Goal: Browse casually

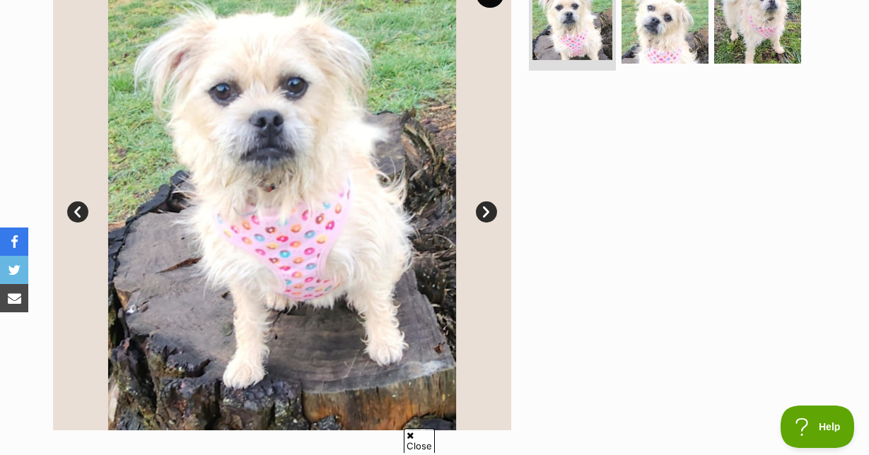
scroll to position [323, 0]
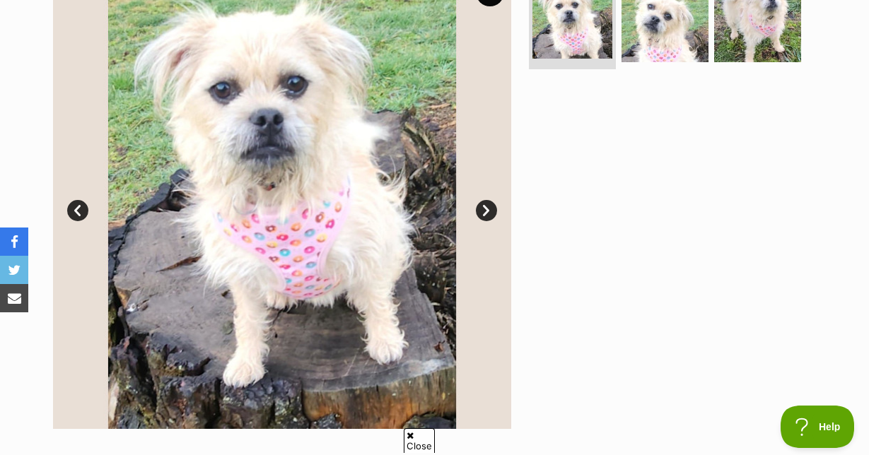
click at [486, 221] on link "Next" at bounding box center [486, 210] width 21 height 21
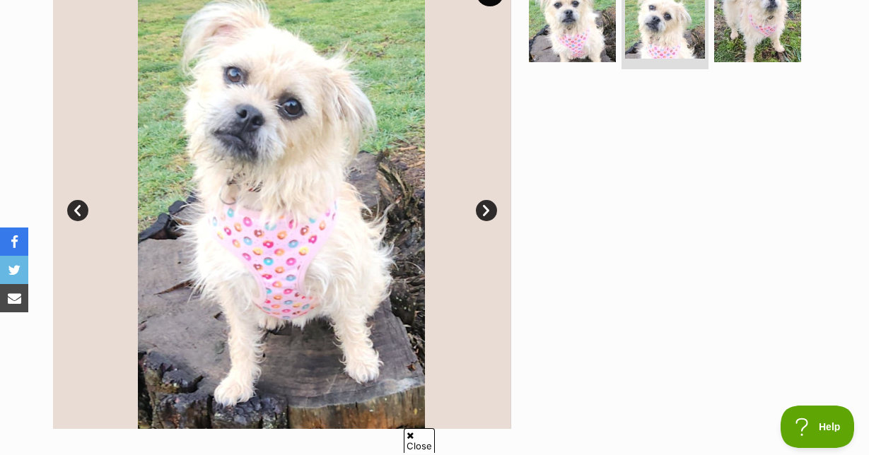
click at [486, 221] on link "Next" at bounding box center [486, 210] width 21 height 21
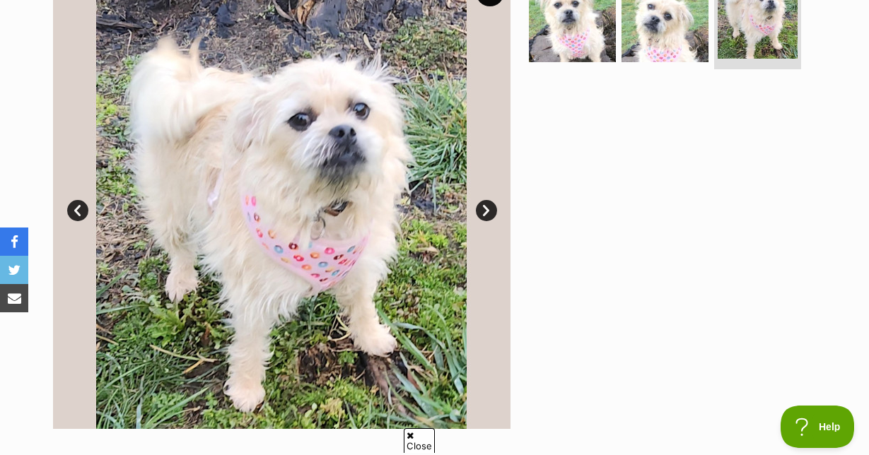
click at [486, 221] on link "Next" at bounding box center [486, 210] width 21 height 21
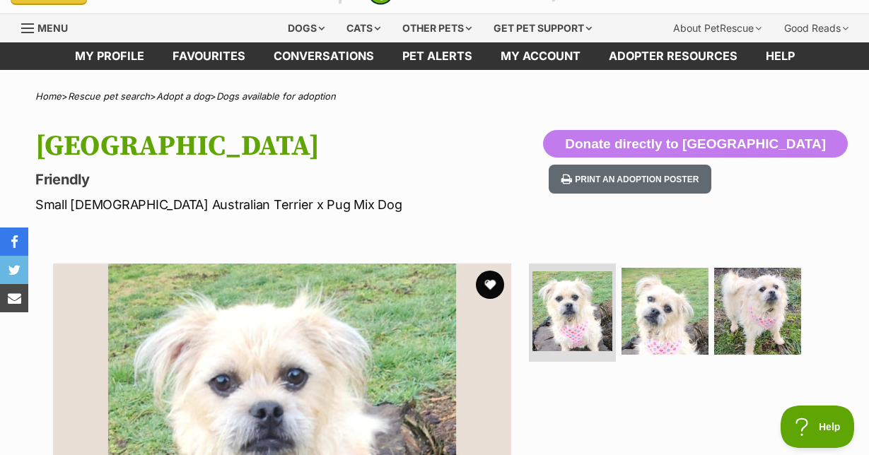
scroll to position [0, 0]
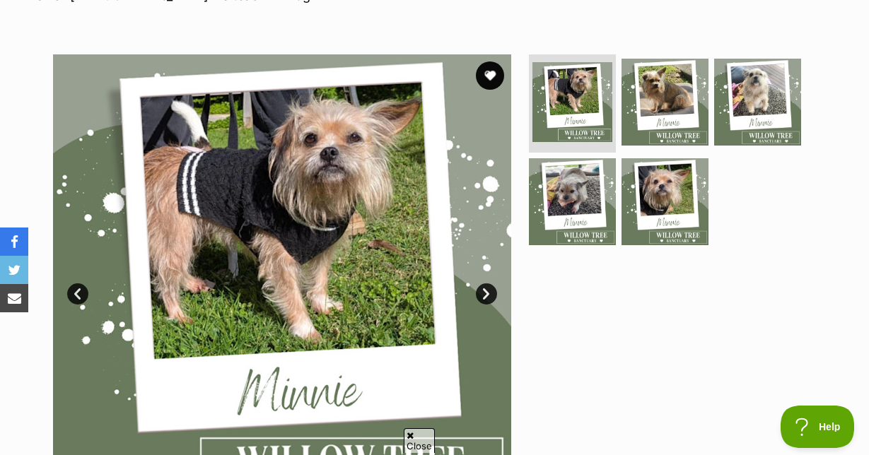
scroll to position [264, 0]
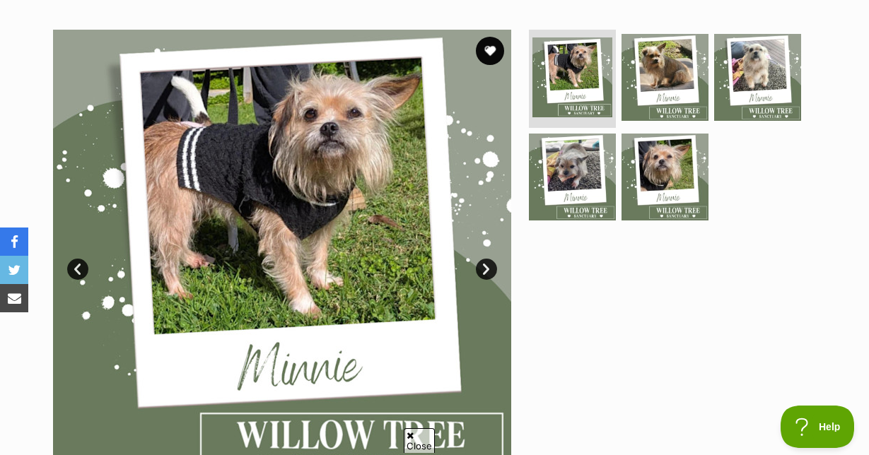
click at [490, 280] on link "Next" at bounding box center [486, 269] width 21 height 21
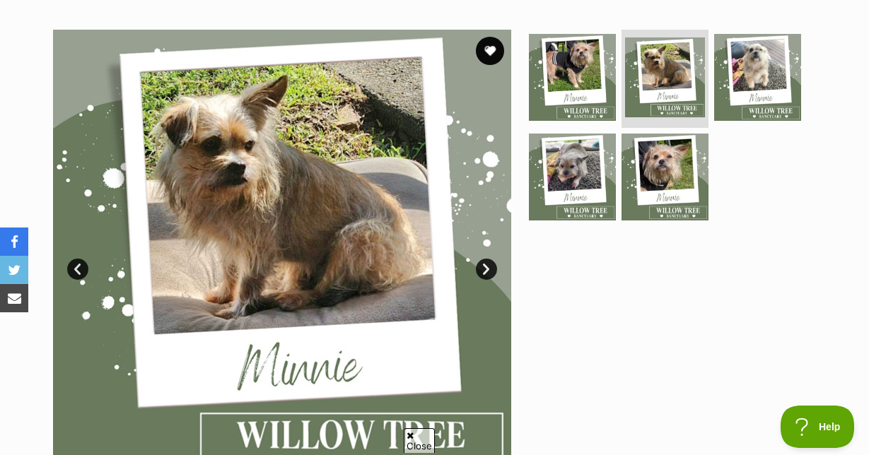
click at [490, 280] on link "Next" at bounding box center [486, 269] width 21 height 21
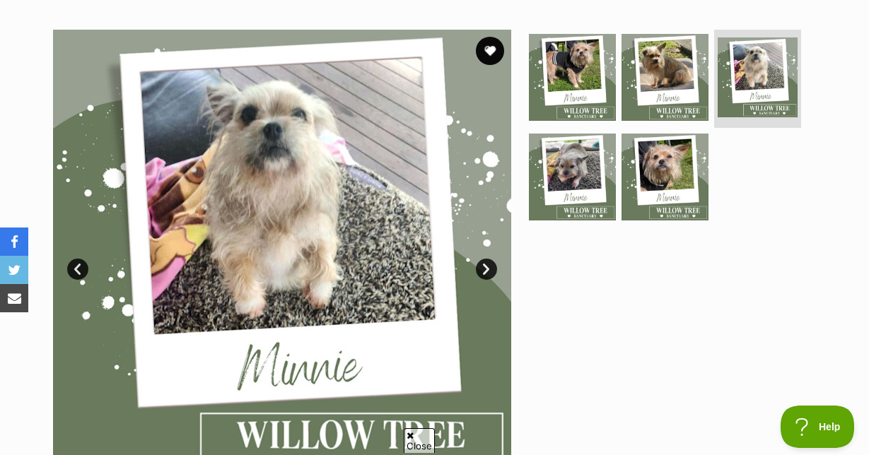
click at [490, 280] on link "Next" at bounding box center [486, 269] width 21 height 21
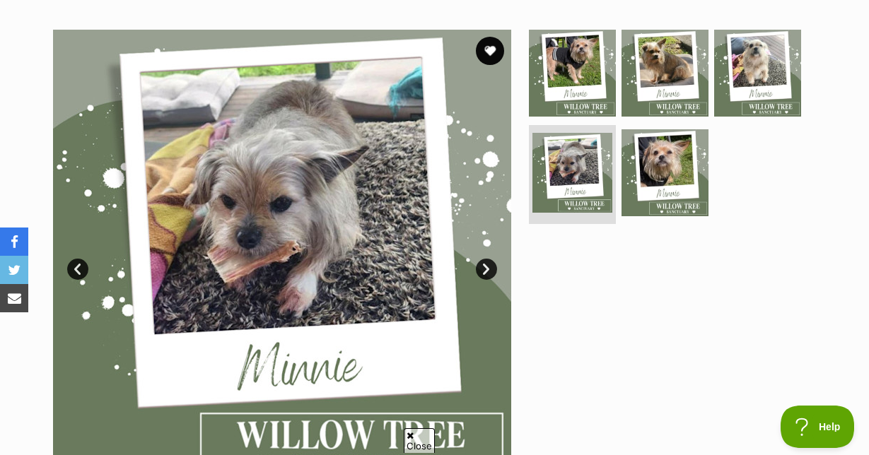
click at [490, 280] on link "Next" at bounding box center [486, 269] width 21 height 21
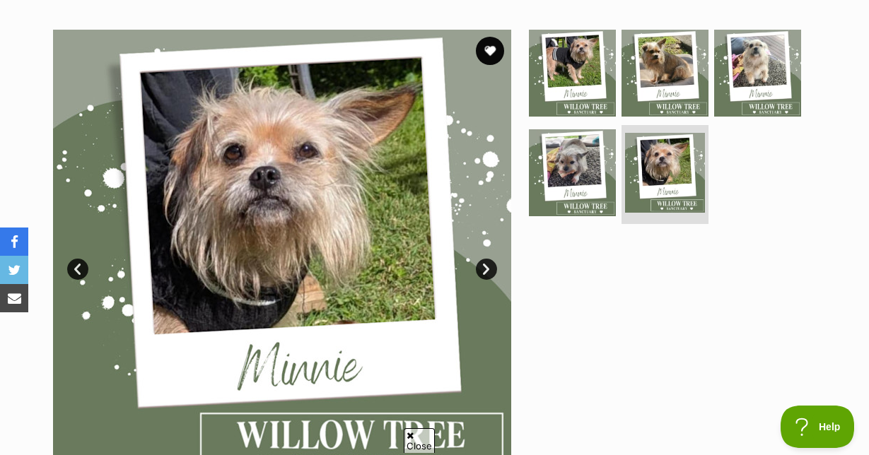
click at [490, 280] on link "Next" at bounding box center [486, 269] width 21 height 21
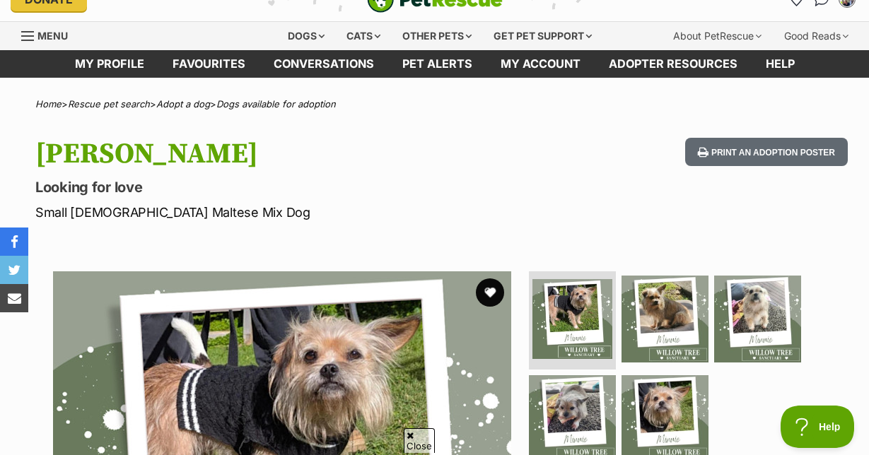
scroll to position [0, 0]
